Goal: Find specific page/section: Find specific page/section

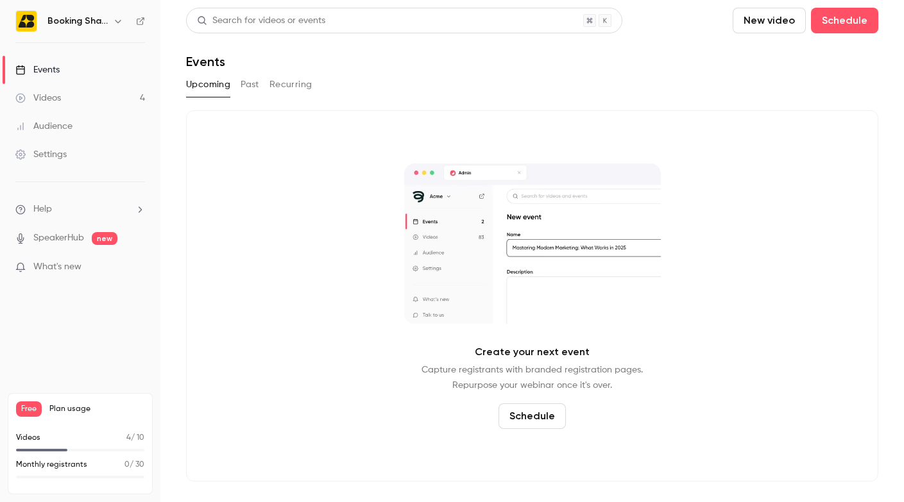
click at [62, 90] on link "Videos 4" at bounding box center [80, 98] width 160 height 28
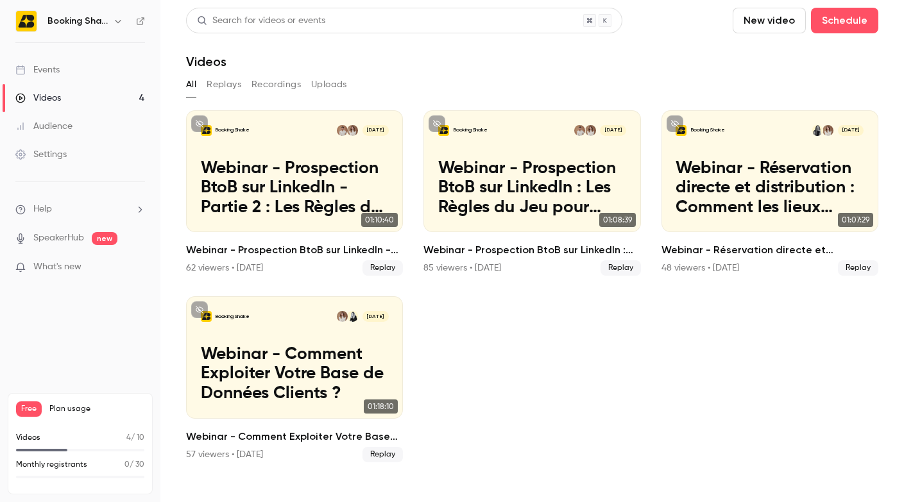
click at [114, 22] on icon "button" at bounding box center [118, 21] width 10 height 10
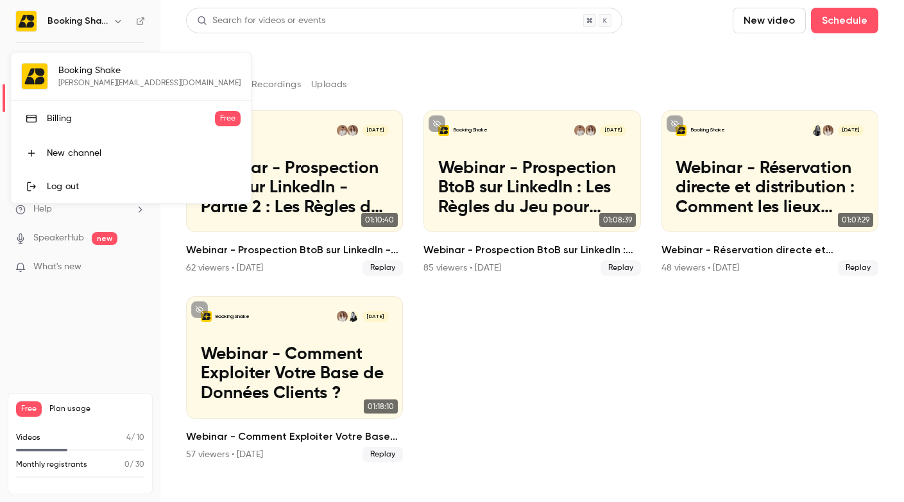
click at [71, 121] on div "Billing" at bounding box center [131, 118] width 168 height 13
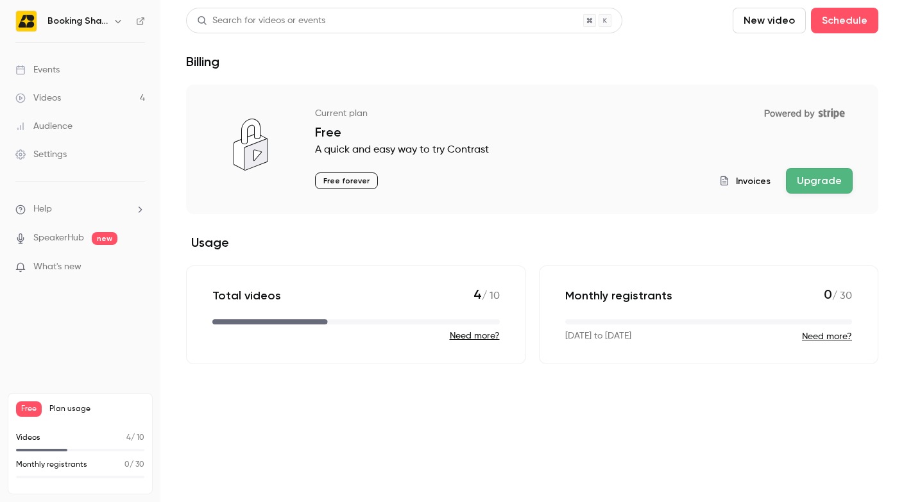
click at [753, 180] on span "Invoices" at bounding box center [753, 180] width 35 height 13
